Goal: Information Seeking & Learning: Learn about a topic

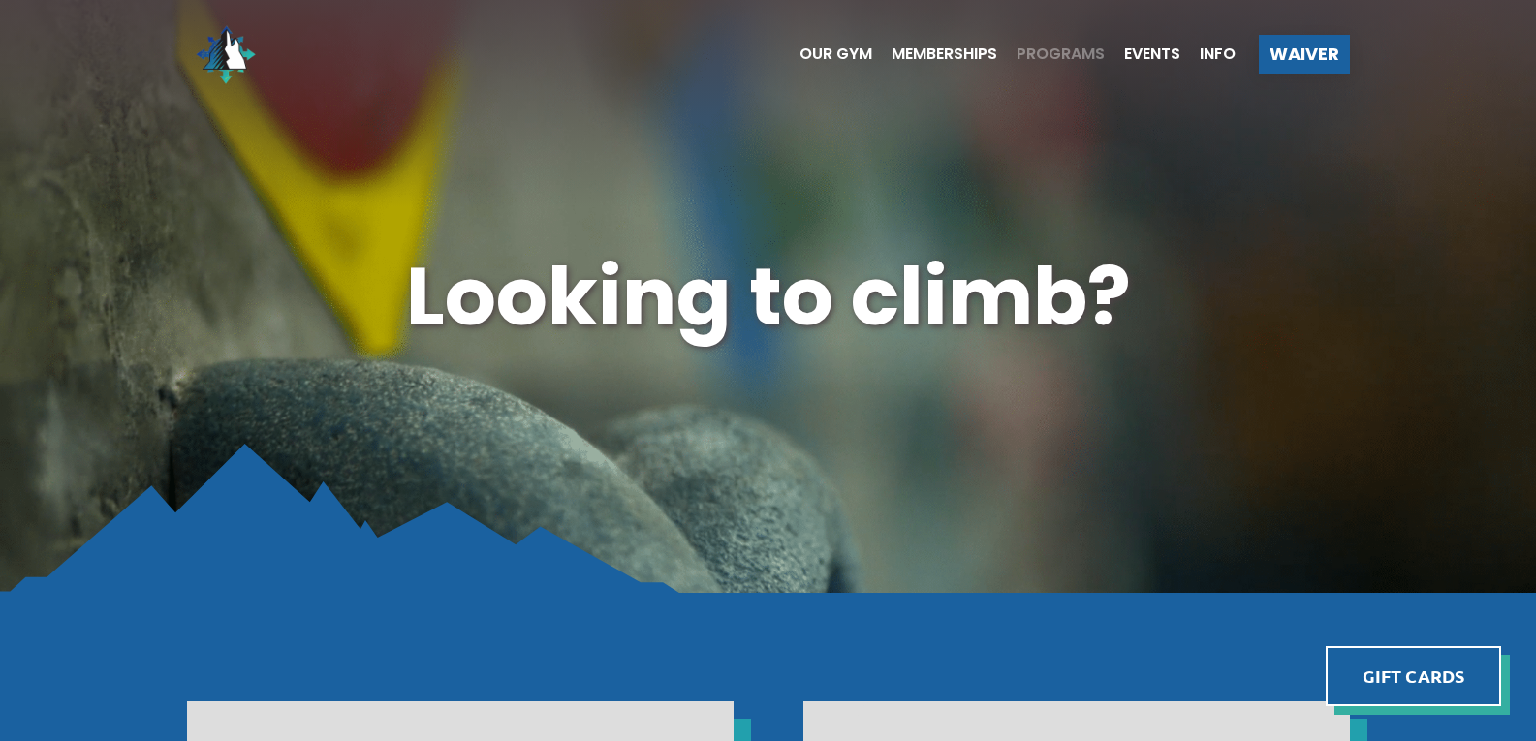
click at [1086, 56] on span "Programs" at bounding box center [1060, 55] width 88 height 16
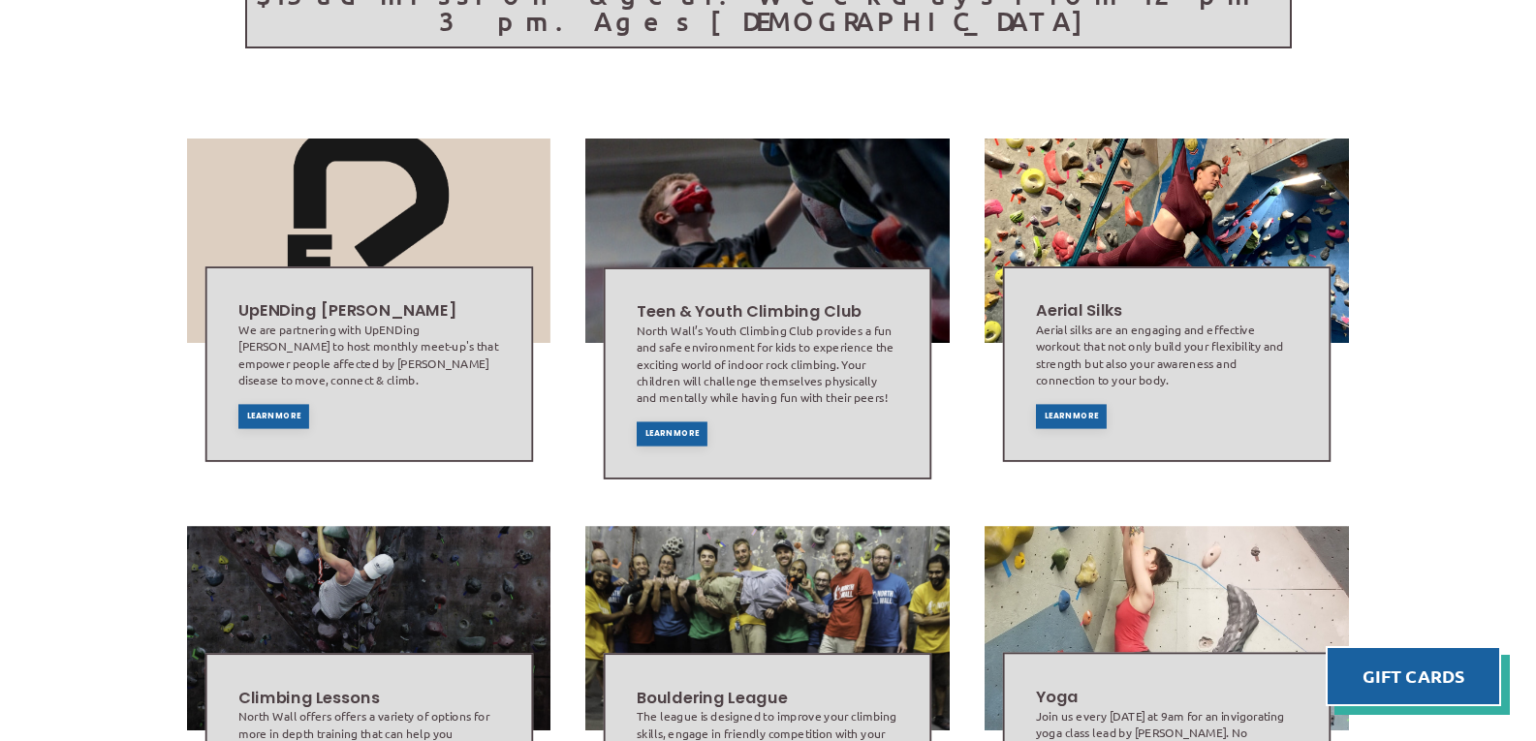
scroll to position [678, 0]
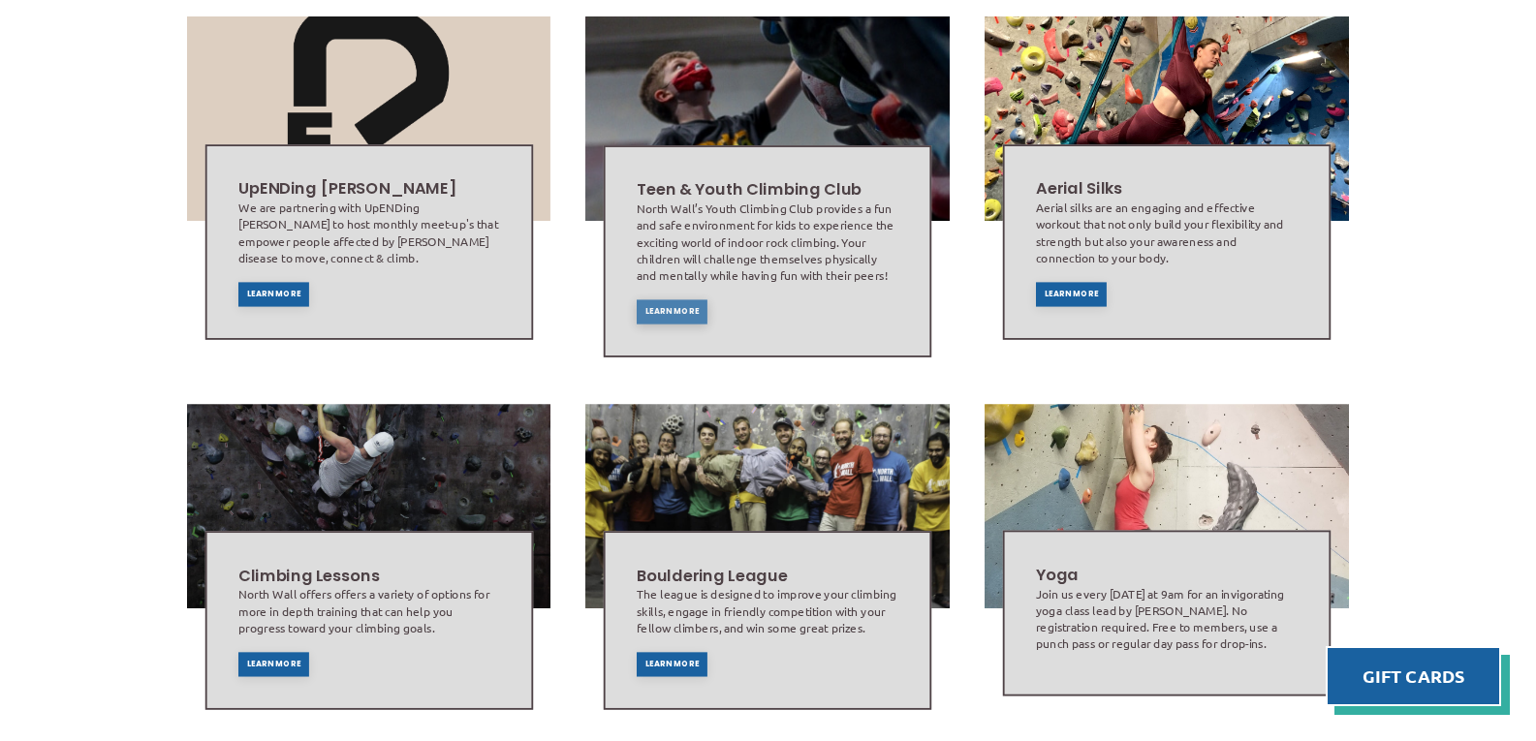
click at [656, 299] on div "Learn More" at bounding box center [672, 311] width 71 height 24
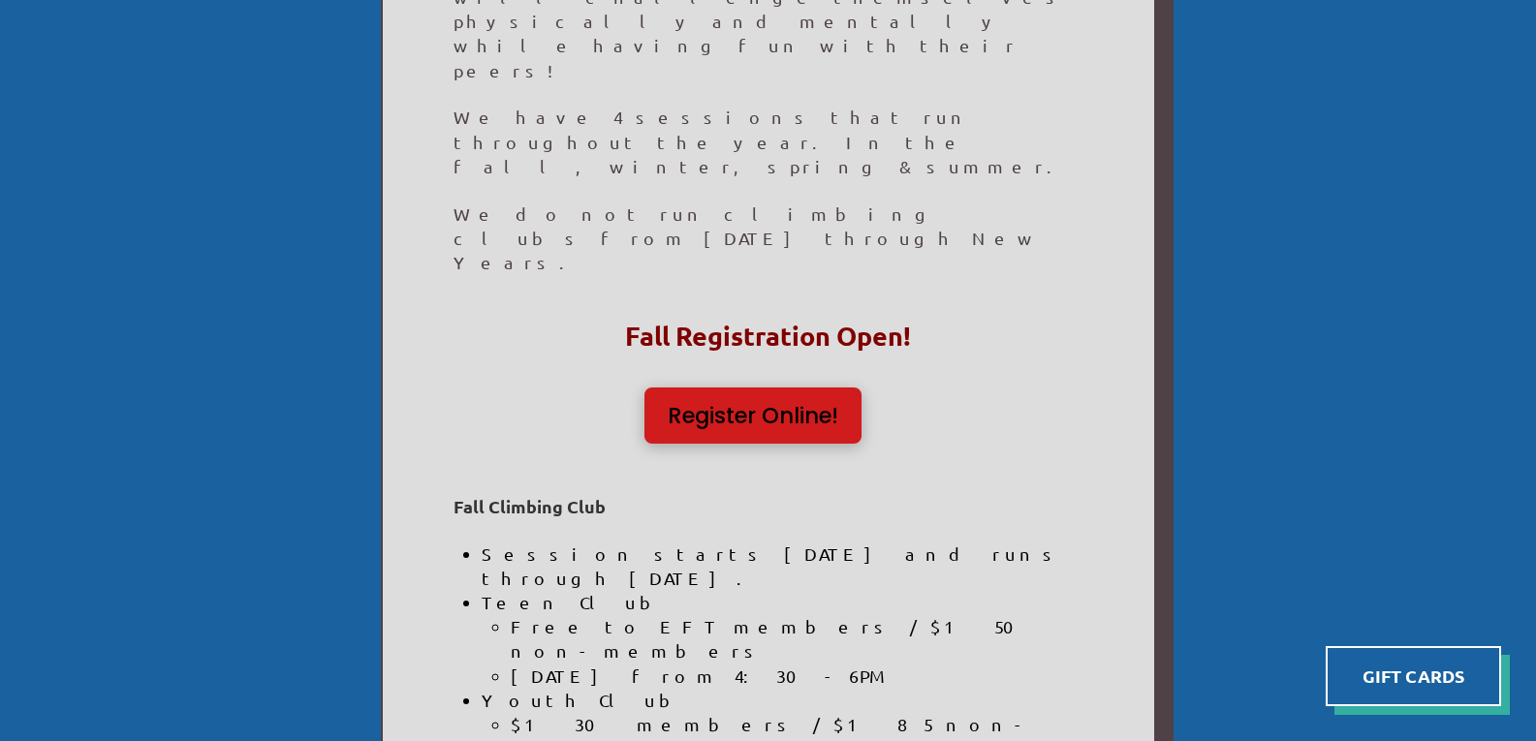
scroll to position [775, 0]
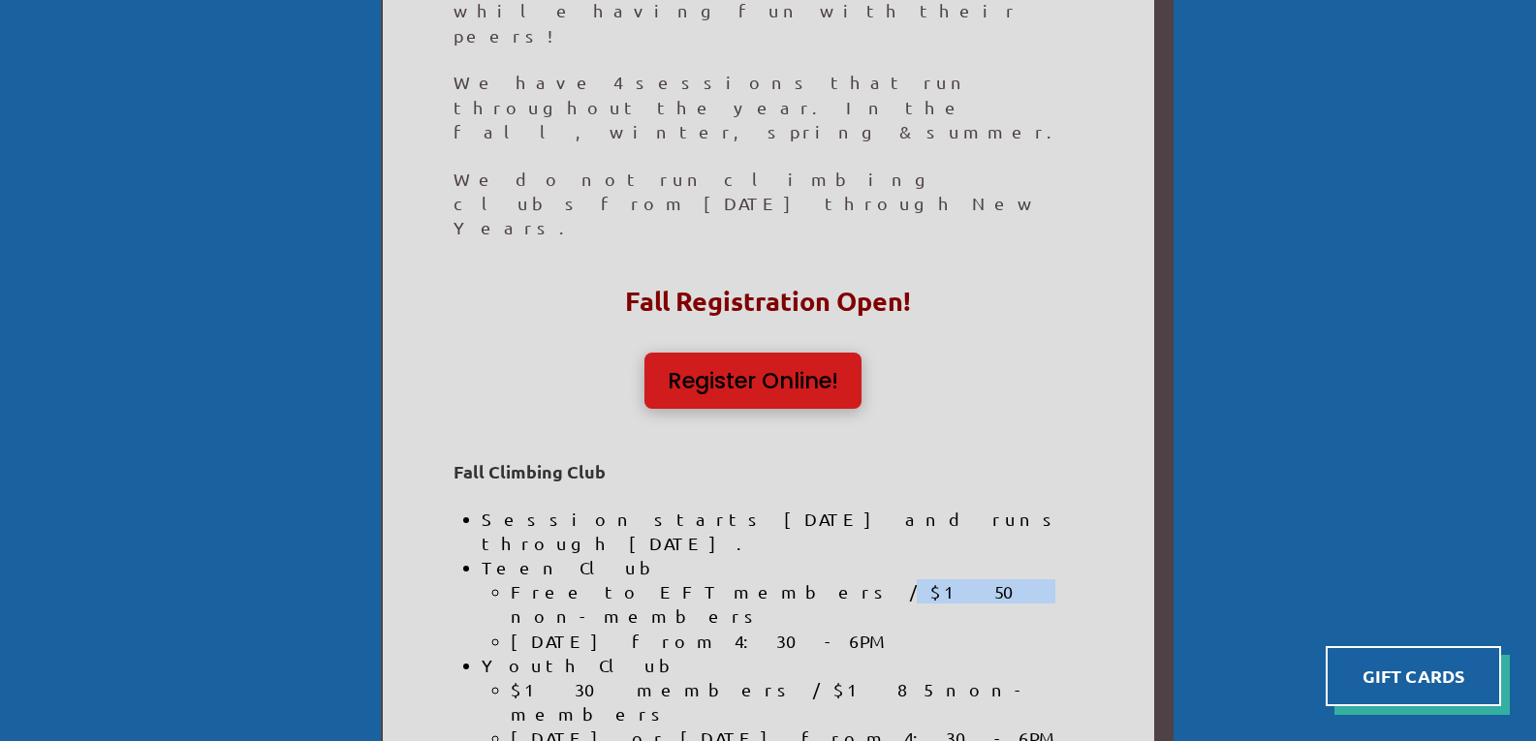
drag, startPoint x: 689, startPoint y: 341, endPoint x: 736, endPoint y: 351, distance: 48.5
click at [736, 579] on li "Free to EFT members / $150 non-members" at bounding box center [797, 603] width 572 height 48
drag, startPoint x: 775, startPoint y: 336, endPoint x: 926, endPoint y: 196, distance: 206.3
click at [926, 196] on div "General Info Teen Climbing Ages: [DEMOGRAPHIC_DATA] Youth Climbing Ages: [DEMOG…" at bounding box center [768, 610] width 771 height 1937
drag, startPoint x: 737, startPoint y: 348, endPoint x: 692, endPoint y: 351, distance: 45.6
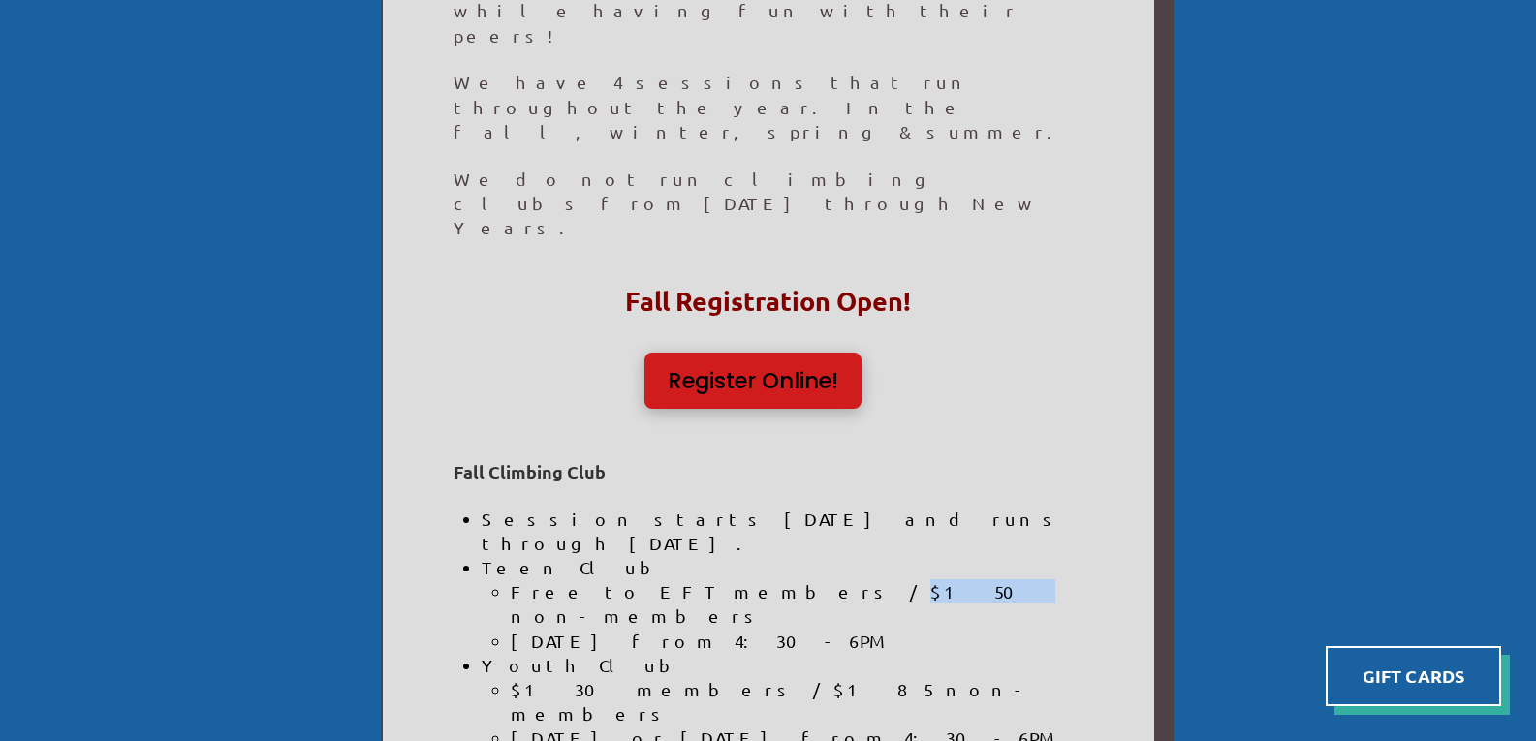
click at [692, 579] on li "Free to EFT members / $150 non-members" at bounding box center [797, 603] width 572 height 48
click at [670, 677] on li "$130 members / $185 non-members" at bounding box center [797, 701] width 572 height 48
drag, startPoint x: 651, startPoint y: 420, endPoint x: 701, endPoint y: 421, distance: 50.4
click at [701, 677] on li "$130 members / $185 non-members" at bounding box center [797, 701] width 572 height 48
click at [694, 726] on li "[DATE] or [DATE] from 4:30-6PM" at bounding box center [797, 738] width 572 height 24
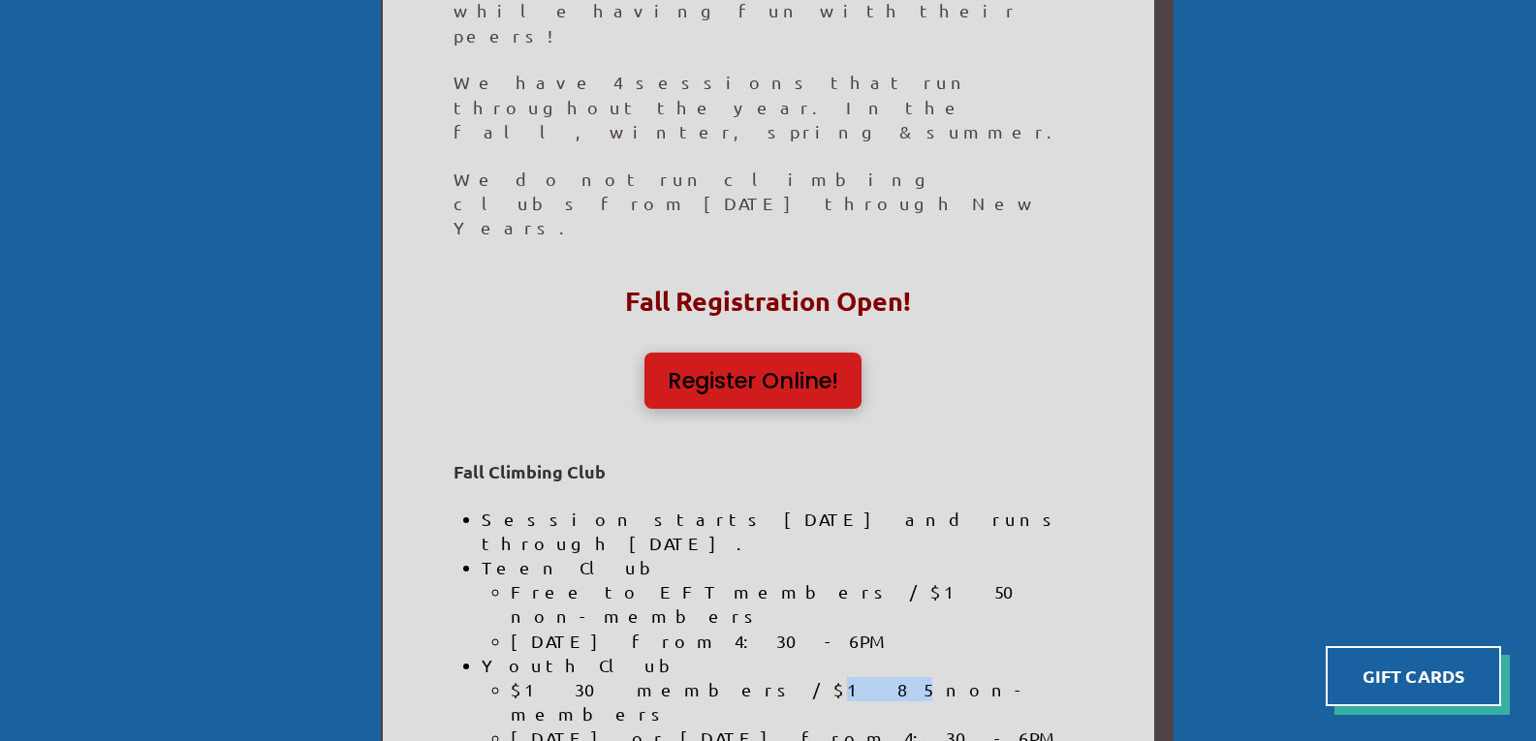
drag, startPoint x: 649, startPoint y: 425, endPoint x: 684, endPoint y: 416, distance: 36.2
click at [684, 677] on li "$130 members / $185 non-members" at bounding box center [797, 701] width 572 height 48
drag, startPoint x: 684, startPoint y: 418, endPoint x: 642, endPoint y: 421, distance: 41.8
click at [642, 677] on li "$130 members / $185 non-members" at bounding box center [797, 701] width 572 height 48
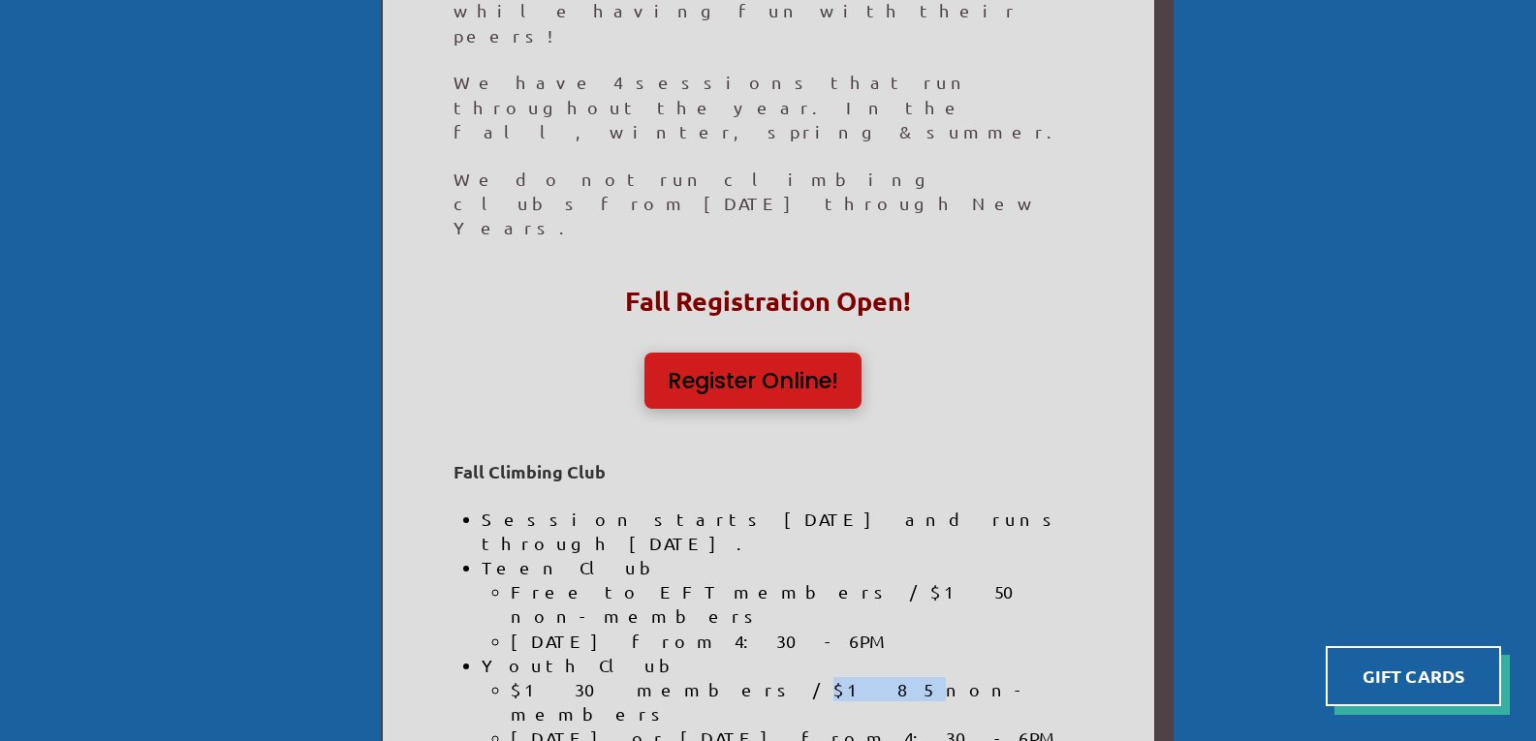
click at [642, 677] on li "$130 members / $185 non-members" at bounding box center [797, 701] width 572 height 48
drag, startPoint x: 642, startPoint y: 421, endPoint x: 682, endPoint y: 422, distance: 39.7
click at [682, 677] on li "$130 members / $185 non-members" at bounding box center [797, 701] width 572 height 48
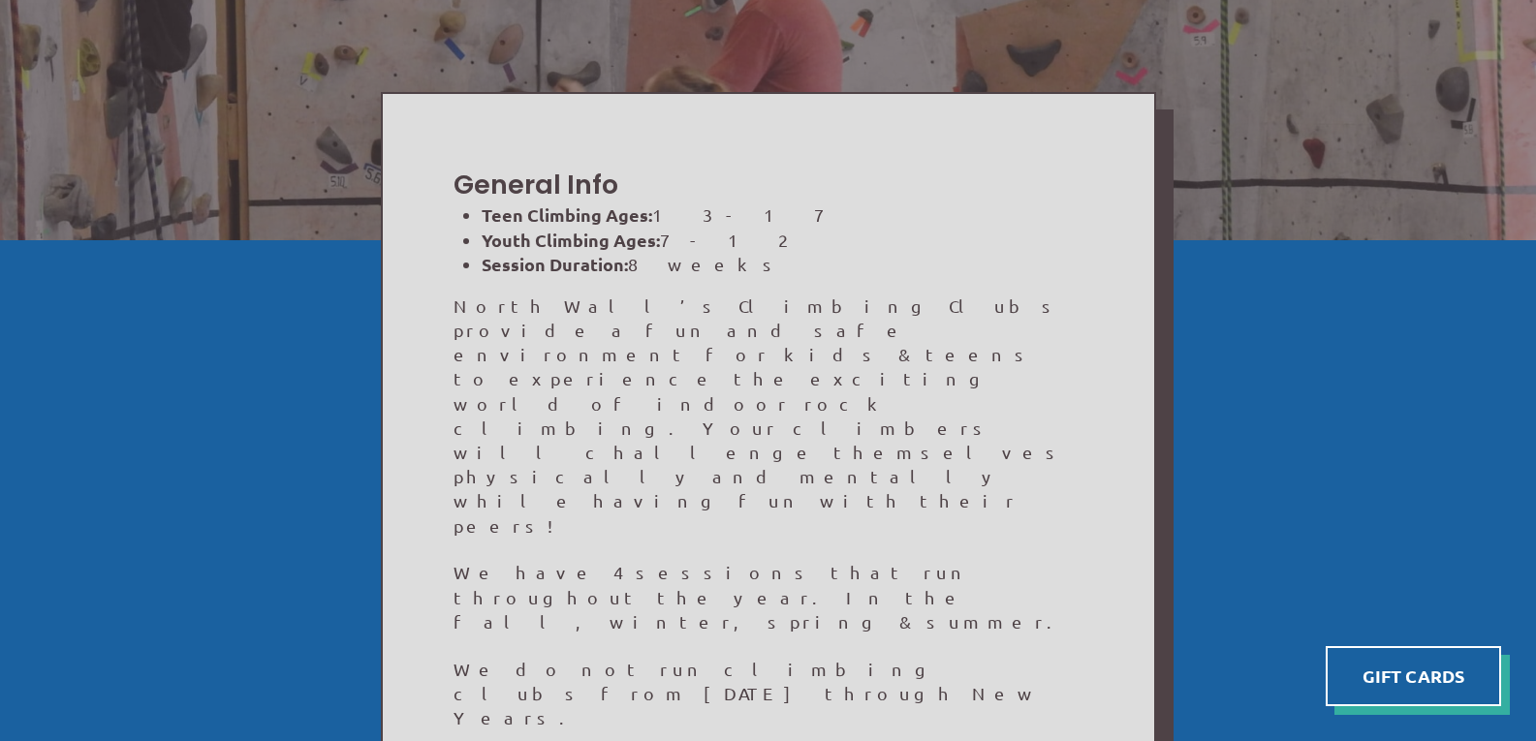
scroll to position [0, 0]
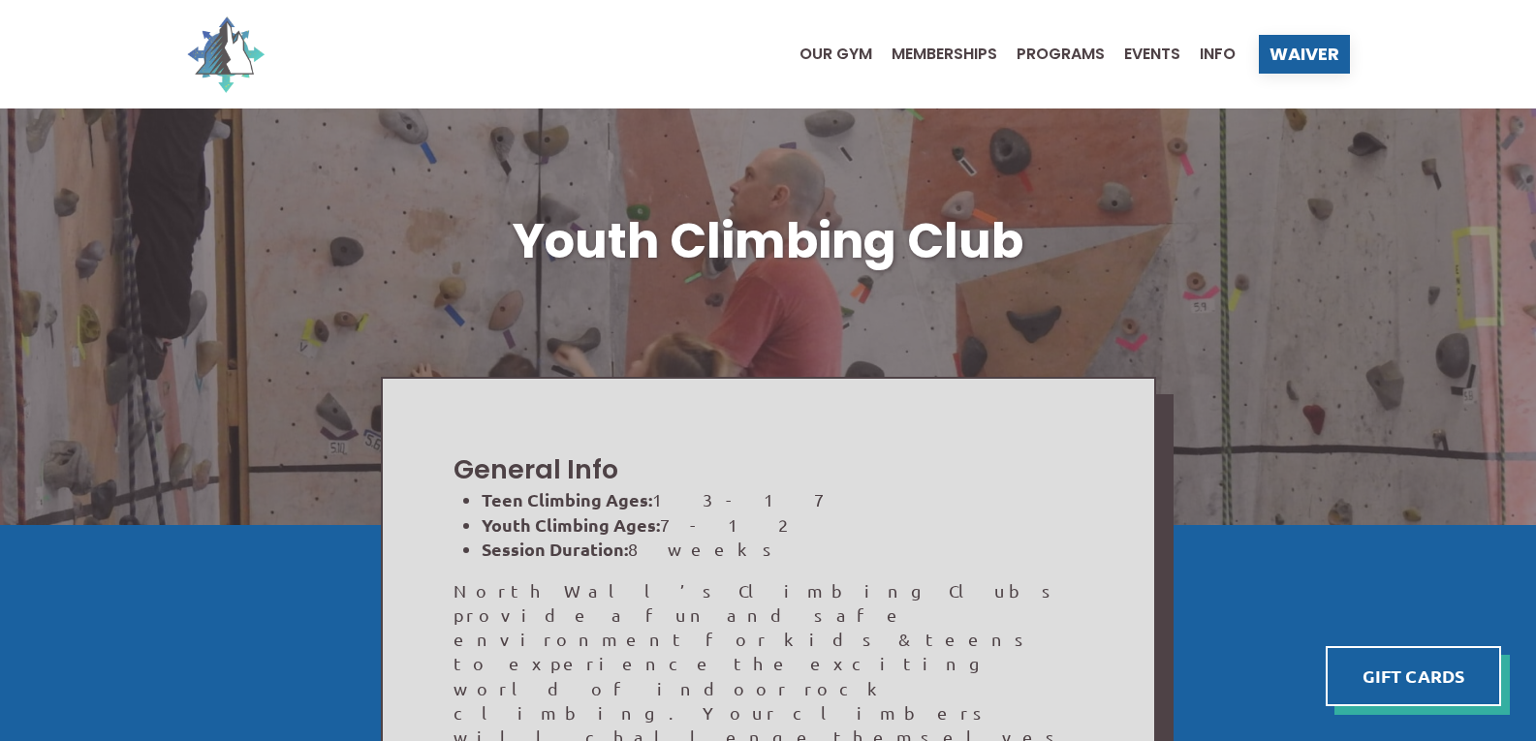
click at [241, 45] on img at bounding box center [226, 55] width 78 height 78
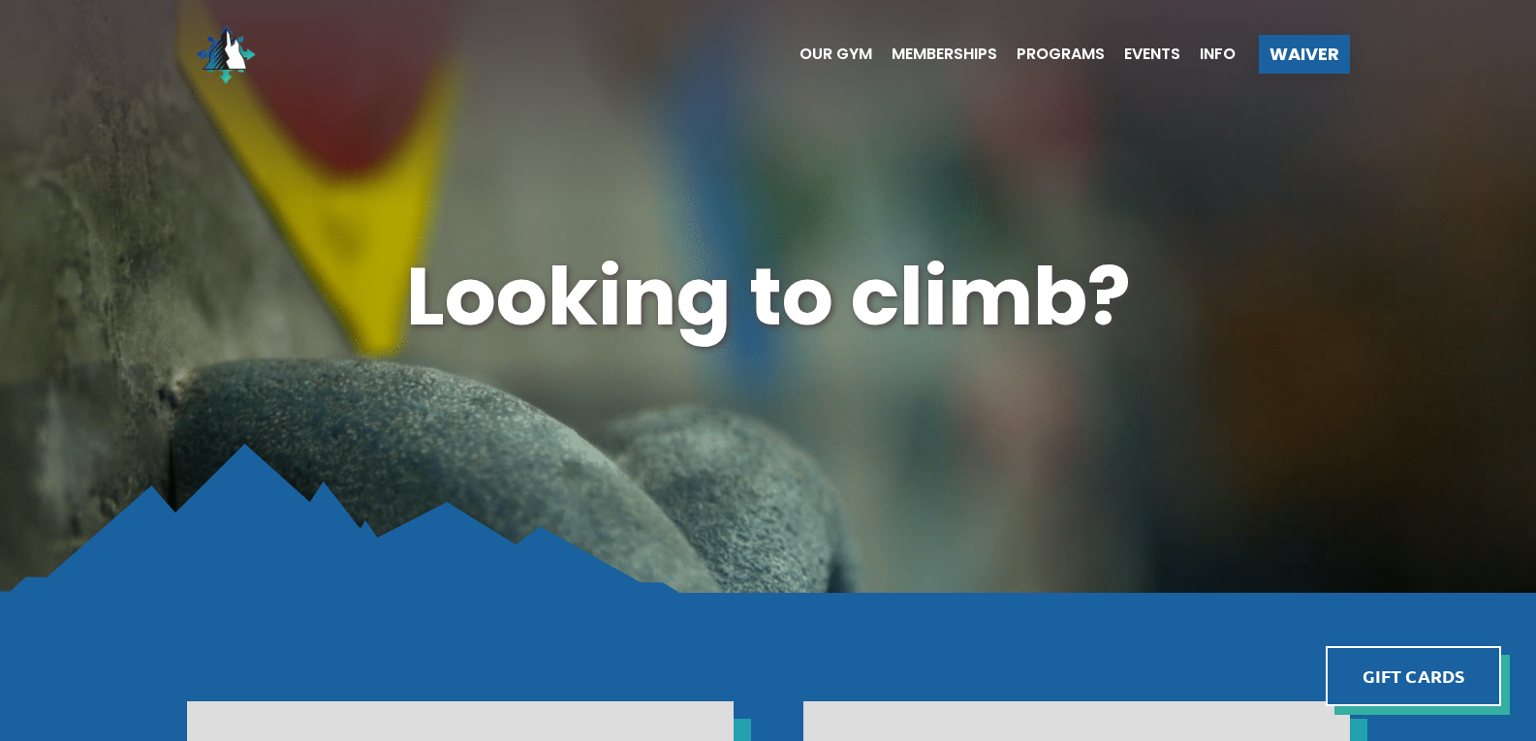
scroll to position [484, 0]
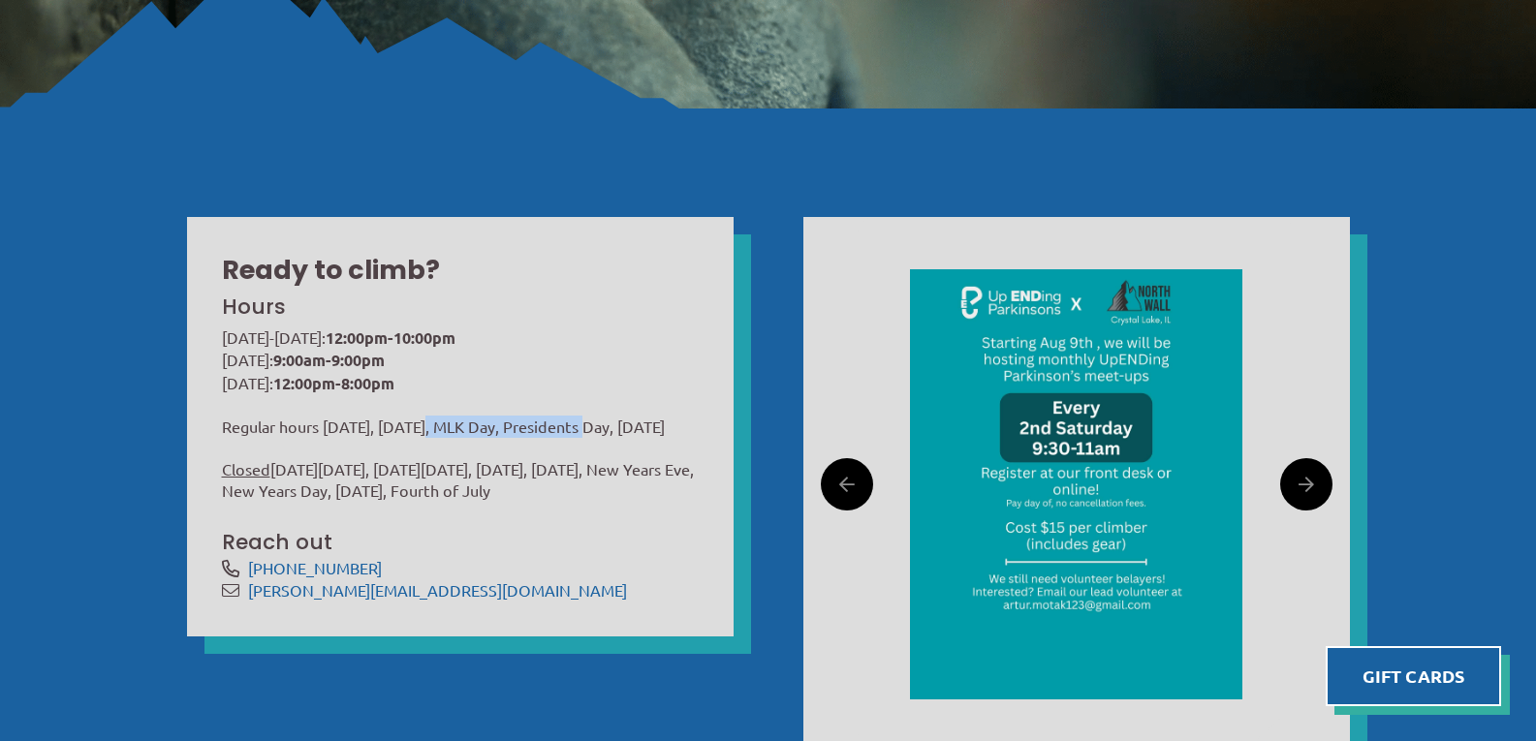
drag, startPoint x: 600, startPoint y: 414, endPoint x: 421, endPoint y: 406, distance: 178.4
click at [422, 407] on div "Monday-Friday: 12:00pm-10:00pm Saturday: 9:00am-9:00pm Sunday: 12:00pm-8:00pm R…" at bounding box center [460, 415] width 477 height 176
click at [416, 408] on div "Monday-Friday: 12:00pm-10:00pm Saturday: 9:00am-9:00pm Sunday: 12:00pm-8:00pm R…" at bounding box center [460, 415] width 477 height 176
